Goal: Task Accomplishment & Management: Manage account settings

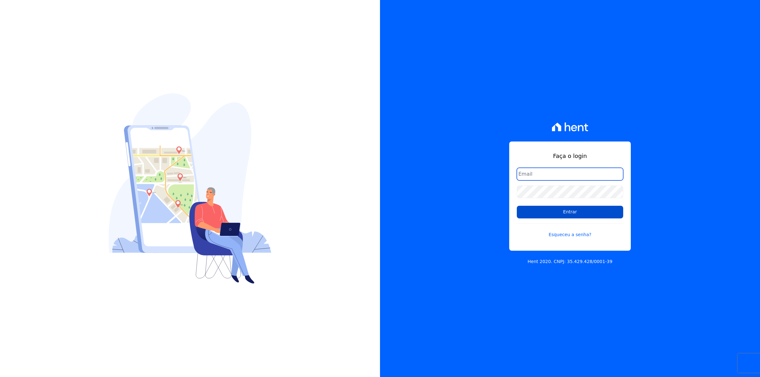
type input "[EMAIL_ADDRESS][DOMAIN_NAME]"
click at [549, 217] on input "Entrar" at bounding box center [570, 212] width 106 height 13
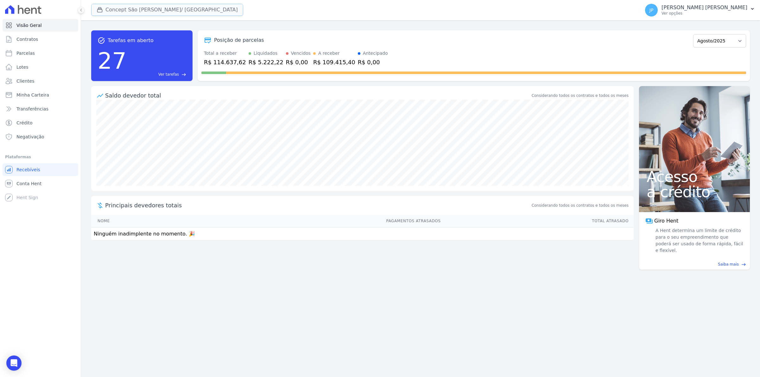
click at [100, 9] on icon "button" at bounding box center [100, 10] width 5 height 5
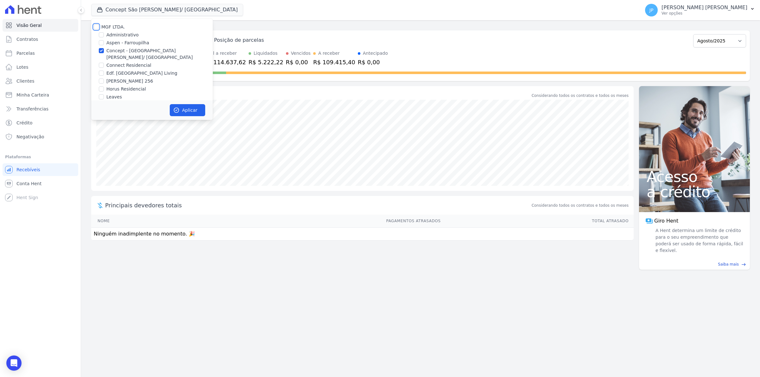
click at [98, 26] on input "MGF LTDA." at bounding box center [96, 26] width 5 height 5
checkbox input "true"
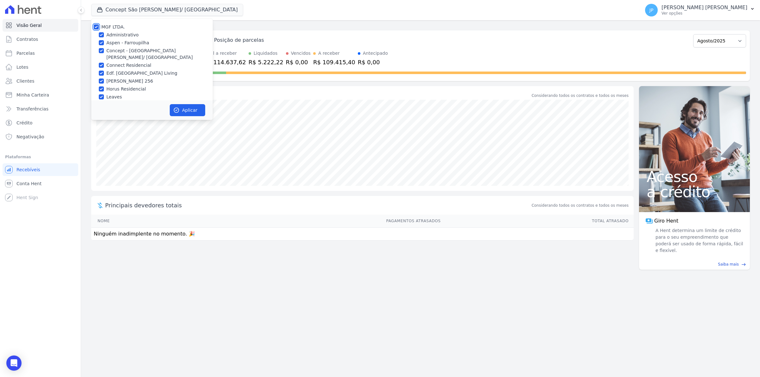
checkbox input "true"
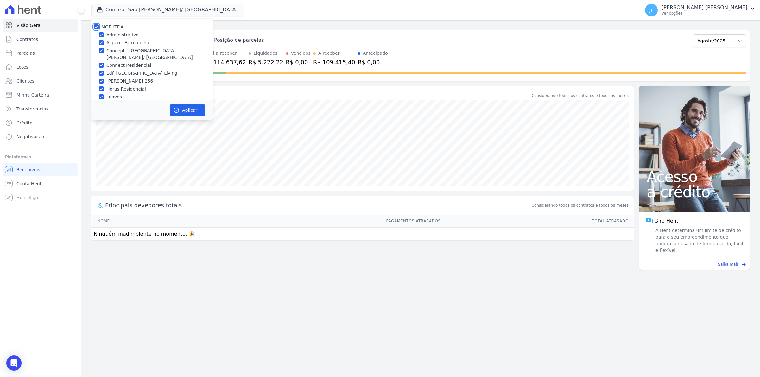
checkbox input "true"
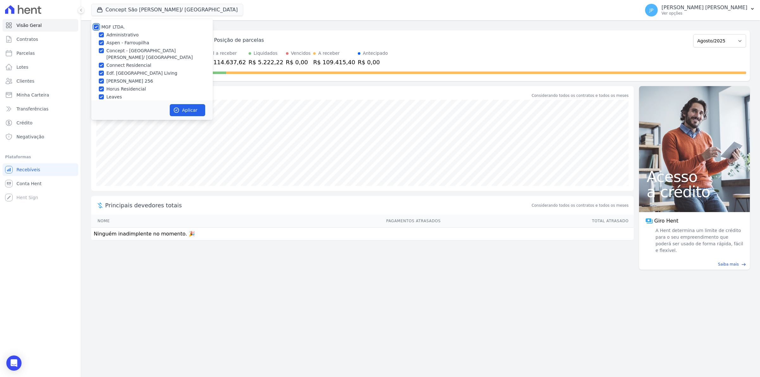
checkbox input "true"
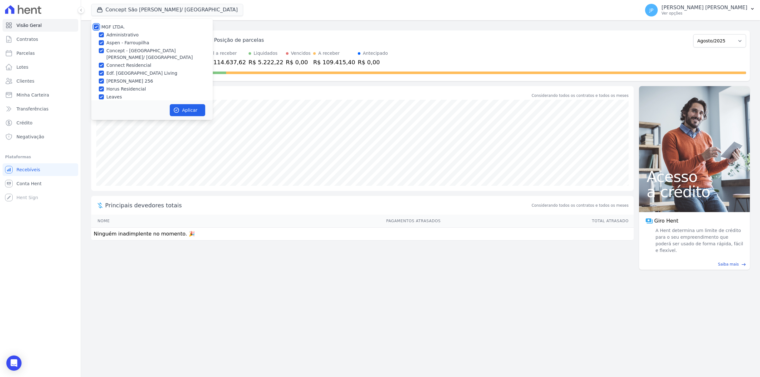
checkbox input "true"
click at [187, 111] on button "Aplicar" at bounding box center [187, 110] width 35 height 12
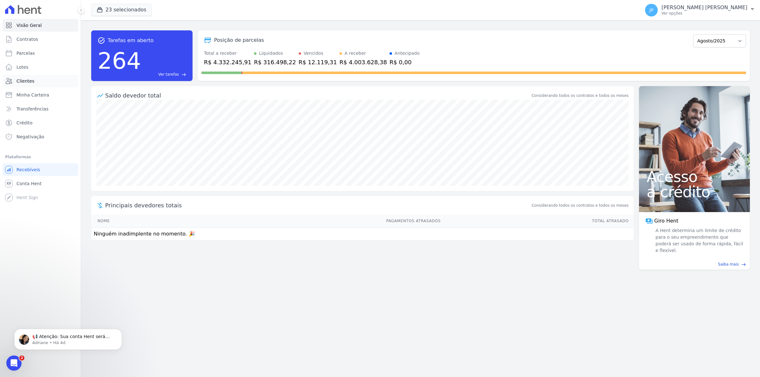
click at [28, 80] on span "Clientes" at bounding box center [25, 81] width 18 height 6
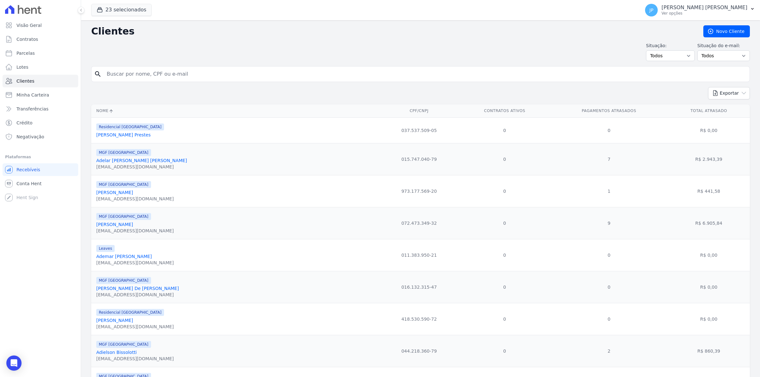
click at [127, 77] on input "search" at bounding box center [425, 74] width 644 height 13
type input "dulce"
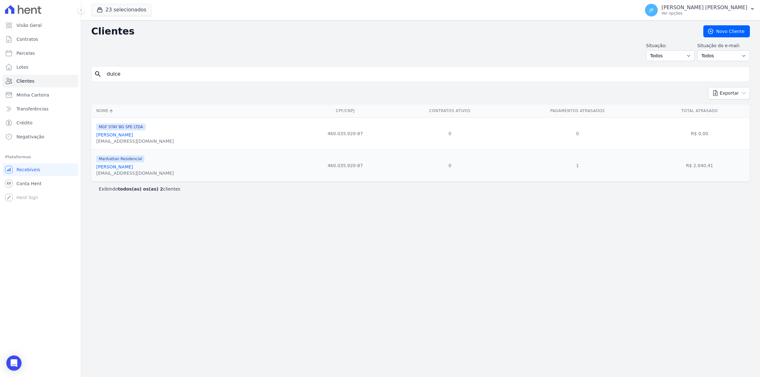
click at [112, 167] on link "[PERSON_NAME]" at bounding box center [114, 166] width 37 height 5
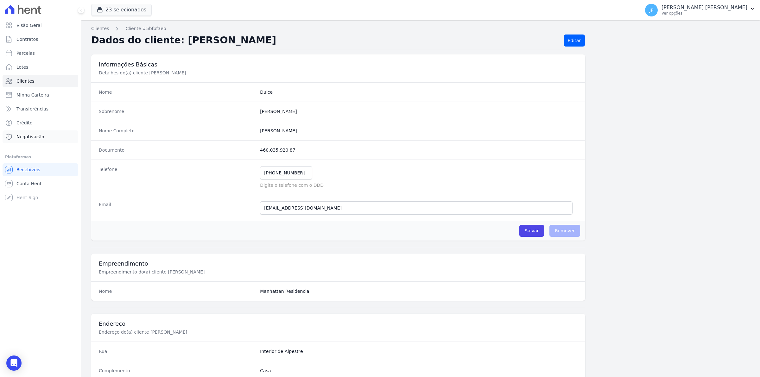
click at [40, 138] on span "Negativação" at bounding box center [30, 137] width 28 height 6
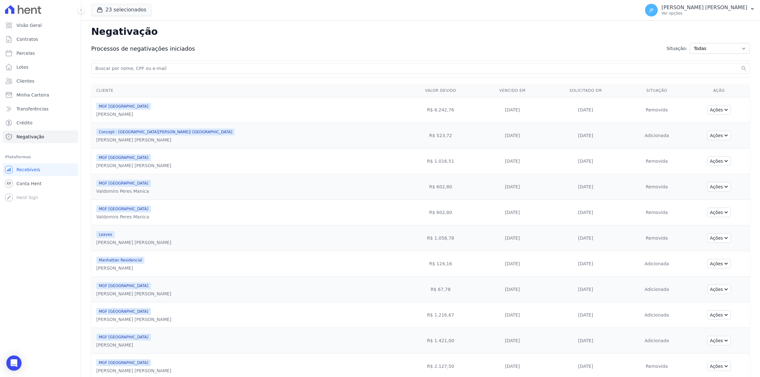
click at [184, 72] on input "search" at bounding box center [416, 69] width 645 height 8
type input "dulce"
click at [176, 66] on input "dulce" at bounding box center [416, 69] width 645 height 8
click at [740, 65] on button "search" at bounding box center [743, 68] width 6 height 6
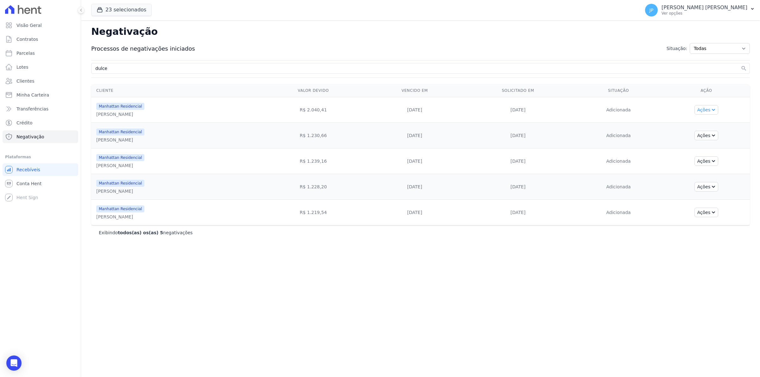
click at [711, 111] on icon "button" at bounding box center [712, 109] width 5 height 5
click at [714, 157] on link "Excluir negativação" at bounding box center [719, 157] width 81 height 9
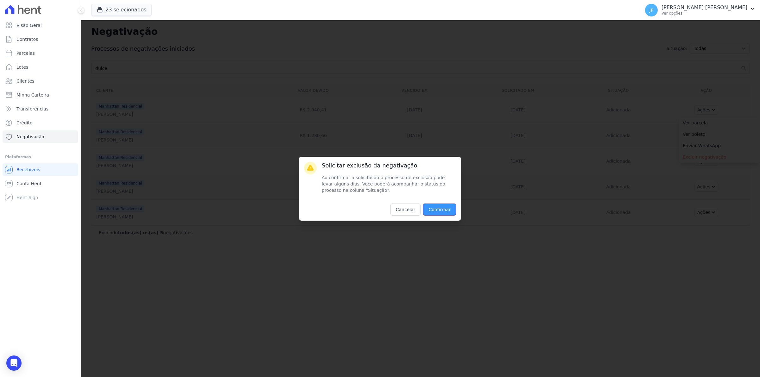
click at [440, 210] on input "Confirmar" at bounding box center [439, 210] width 33 height 12
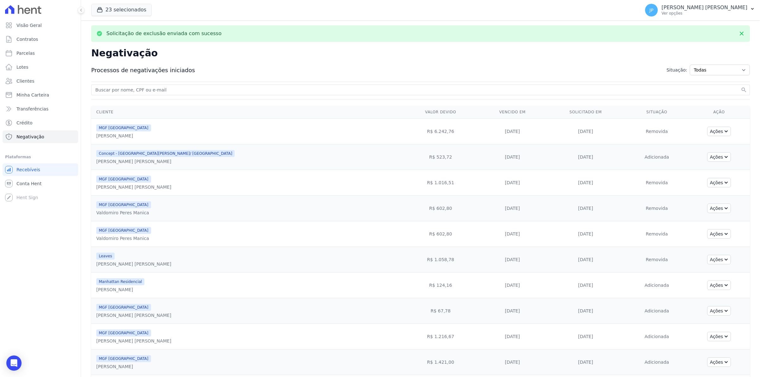
click at [162, 89] on input "search" at bounding box center [416, 90] width 645 height 8
paste input "460.035.920-87"
drag, startPoint x: 162, startPoint y: 89, endPoint x: 49, endPoint y: 92, distance: 112.7
click at [49, 91] on div "Visão Geral Contratos [GEOGRAPHIC_DATA] Lotes Clientes Minha Carteira Transferê…" at bounding box center [380, 188] width 760 height 377
type input "dulce"
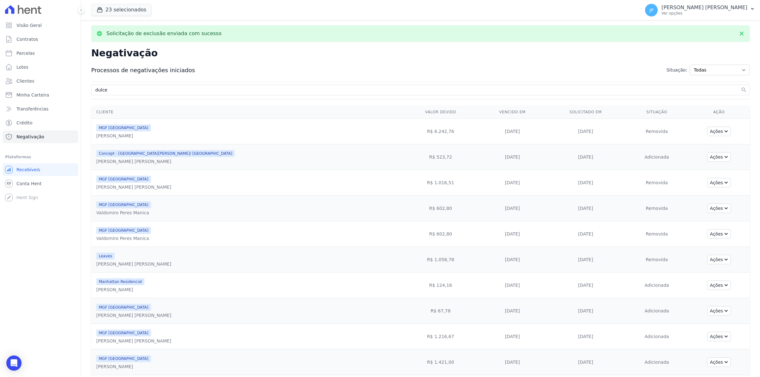
click at [740, 87] on button "search" at bounding box center [743, 90] width 6 height 6
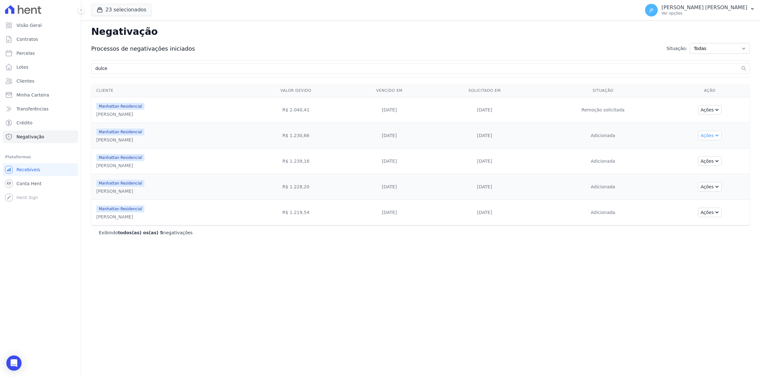
click at [714, 136] on icon "button" at bounding box center [716, 134] width 5 height 5
click at [701, 181] on link "Excluir negativação" at bounding box center [719, 182] width 81 height 9
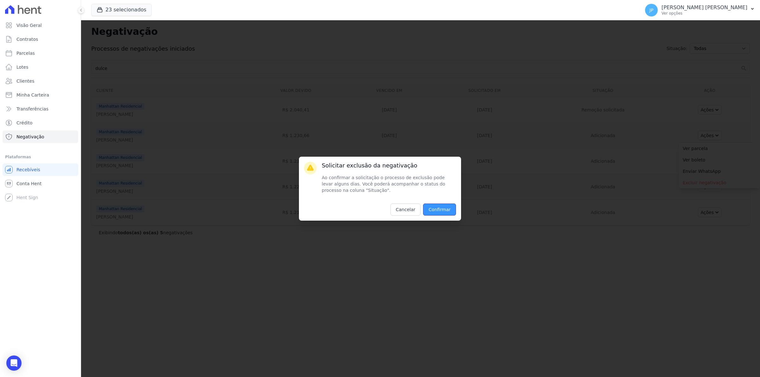
click at [428, 210] on input "Confirmar" at bounding box center [439, 210] width 33 height 12
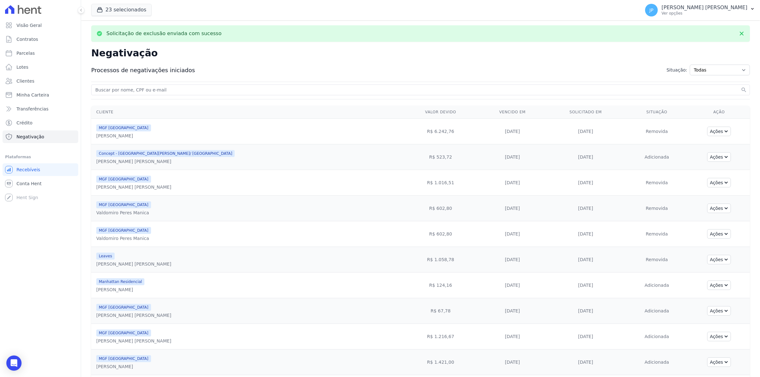
click at [170, 89] on input "search" at bounding box center [416, 90] width 645 height 8
type input "dulce"
click at [740, 87] on button "search" at bounding box center [743, 90] width 6 height 6
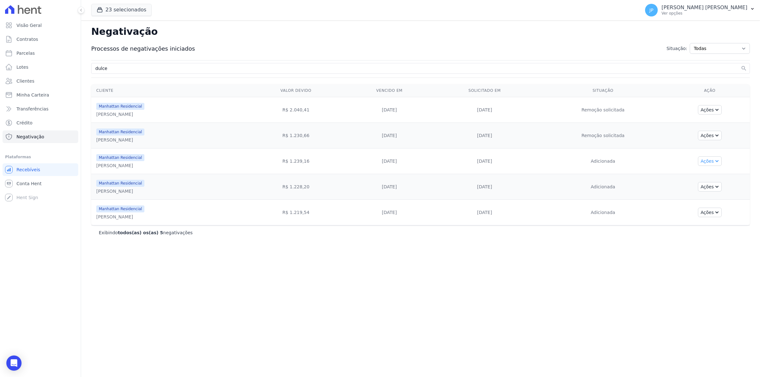
click at [714, 161] on icon "button" at bounding box center [716, 160] width 5 height 5
click at [702, 209] on link "Excluir negativação" at bounding box center [719, 208] width 81 height 9
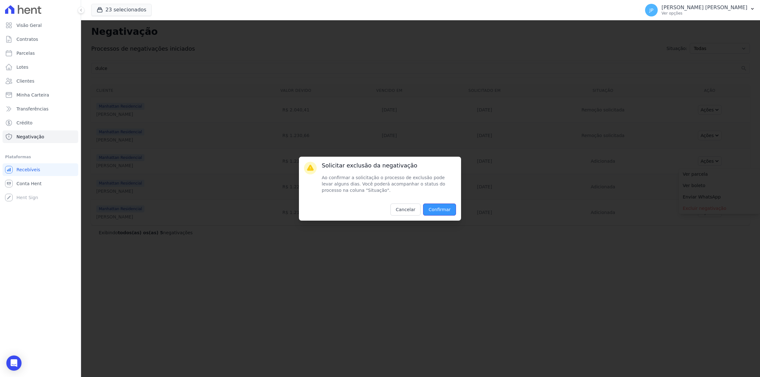
click at [431, 206] on input "Confirmar" at bounding box center [439, 210] width 33 height 12
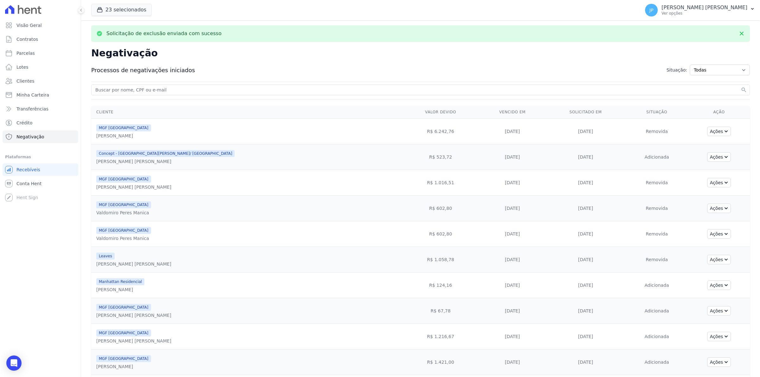
click at [130, 97] on form "search" at bounding box center [420, 91] width 658 height 13
click at [134, 95] on div "search" at bounding box center [420, 90] width 658 height 11
click at [136, 92] on input "search" at bounding box center [416, 90] width 645 height 8
type input "dulce"
click at [740, 87] on button "search" at bounding box center [743, 90] width 6 height 6
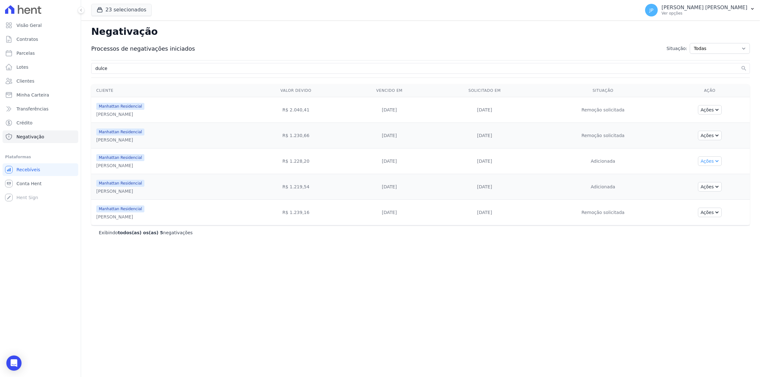
click at [716, 163] on icon "button" at bounding box center [716, 160] width 5 height 5
click at [697, 208] on link "Excluir negativação" at bounding box center [719, 208] width 81 height 9
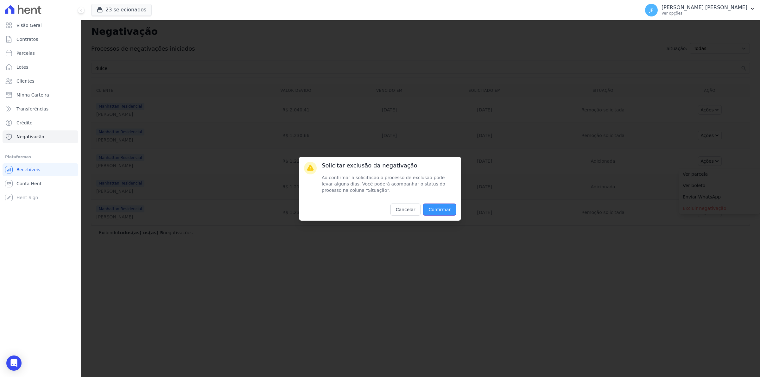
click at [432, 210] on input "Confirmar" at bounding box center [439, 210] width 33 height 12
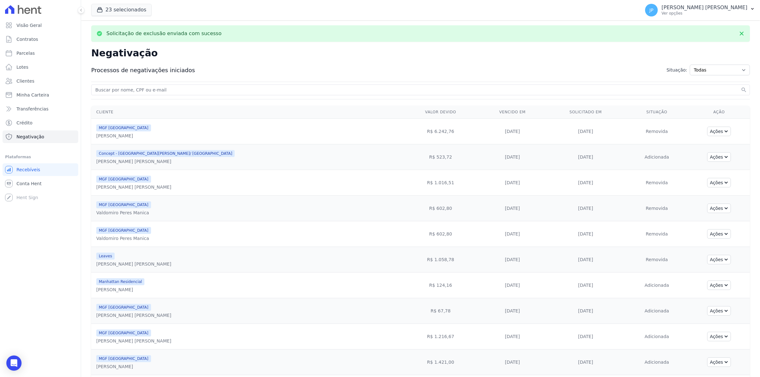
click at [145, 89] on input "search" at bounding box center [416, 90] width 645 height 8
type input "dulce"
click at [740, 87] on button "search" at bounding box center [743, 90] width 6 height 6
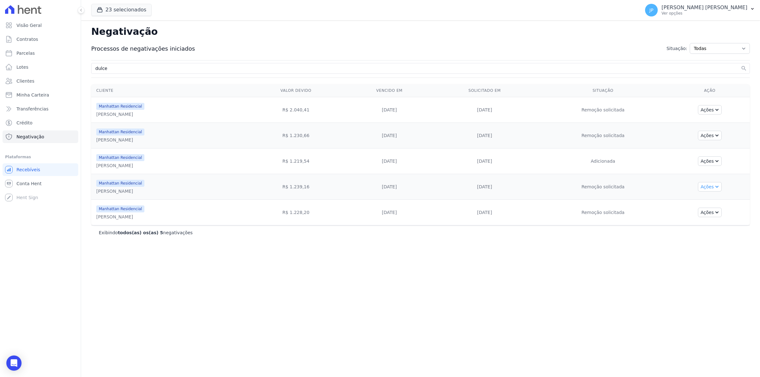
click at [715, 188] on icon "button" at bounding box center [716, 187] width 3 height 2
click at [717, 234] on link "Excluir negativação" at bounding box center [719, 234] width 81 height 9
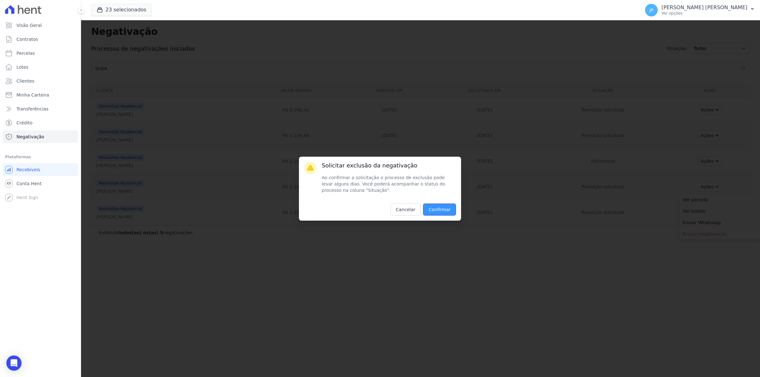
click at [440, 208] on input "Confirmar" at bounding box center [439, 210] width 33 height 12
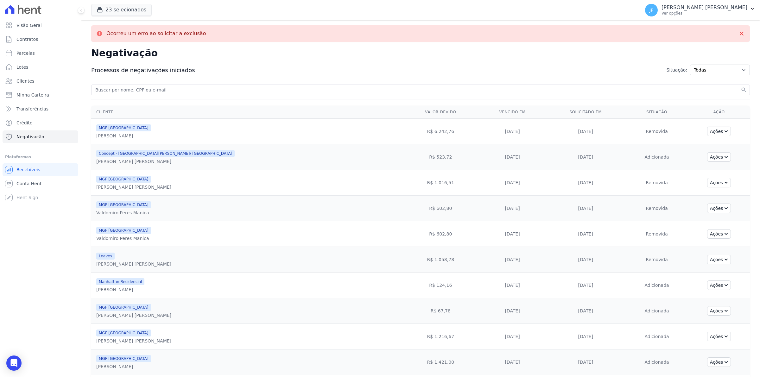
click at [157, 87] on input "search" at bounding box center [416, 90] width 645 height 8
type input "dulce"
click at [740, 87] on button "search" at bounding box center [743, 90] width 6 height 6
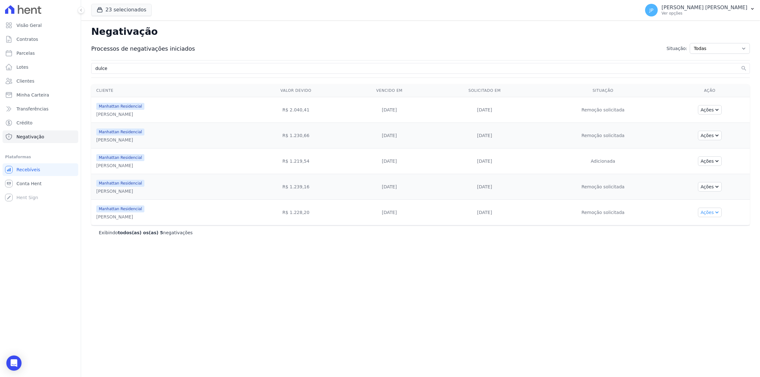
click at [715, 212] on icon "button" at bounding box center [716, 211] width 5 height 5
click at [715, 162] on icon "button" at bounding box center [716, 161] width 3 height 2
click at [707, 211] on link "Excluir negativação" at bounding box center [719, 208] width 81 height 9
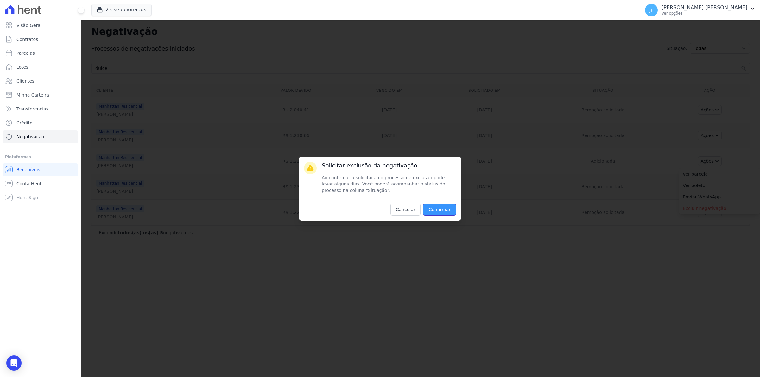
click at [430, 210] on input "Confirmar" at bounding box center [439, 210] width 33 height 12
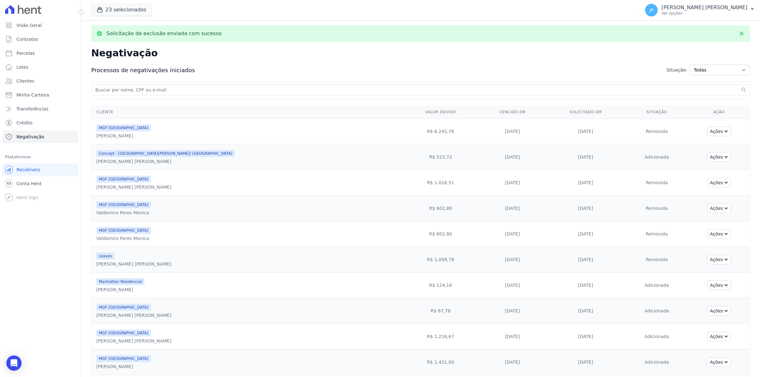
click at [116, 87] on input "search" at bounding box center [416, 90] width 645 height 8
type input "dulce"
click at [740, 87] on button "search" at bounding box center [743, 90] width 6 height 6
